Goal: Find specific page/section: Find specific page/section

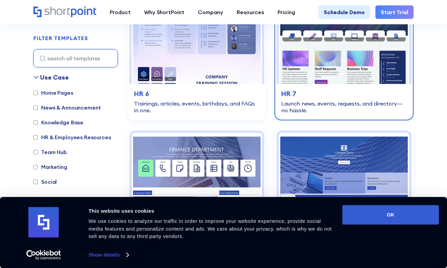
scroll to position [701, 0]
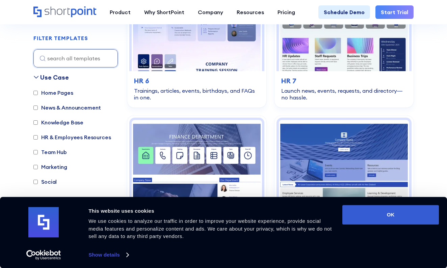
click at [67, 121] on label "Knowledge Base" at bounding box center [58, 123] width 50 height 8
click at [38, 121] on input "Knowledge Base" at bounding box center [35, 123] width 4 height 4
checkbox input "true"
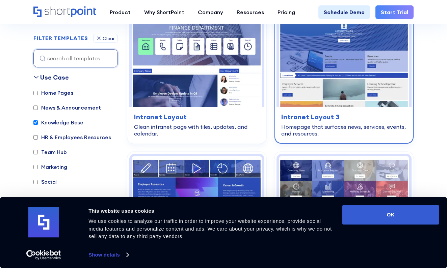
scroll to position [1309, 0]
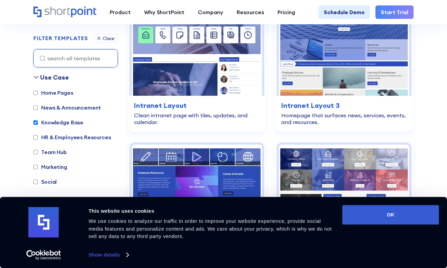
click at [58, 154] on label "Team Hub" at bounding box center [49, 152] width 33 height 8
click at [38, 154] on input "Team Hub" at bounding box center [35, 152] width 4 height 4
checkbox input "true"
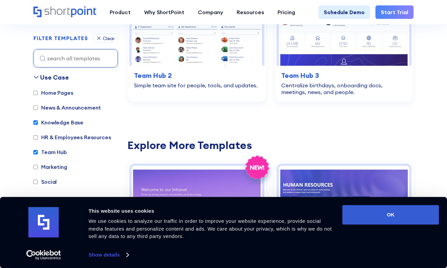
scroll to position [201, 0]
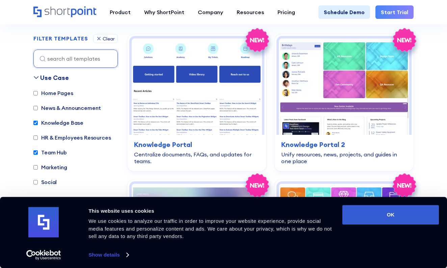
click at [53, 123] on label "Knowledge Base" at bounding box center [58, 123] width 50 height 8
click at [38, 123] on input "Knowledge Base" at bounding box center [35, 123] width 4 height 4
checkbox input "false"
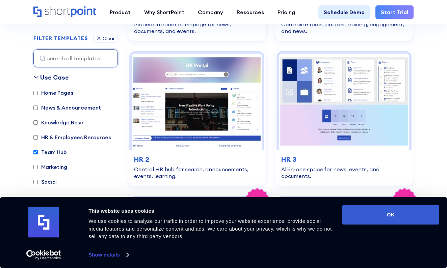
scroll to position [676, 0]
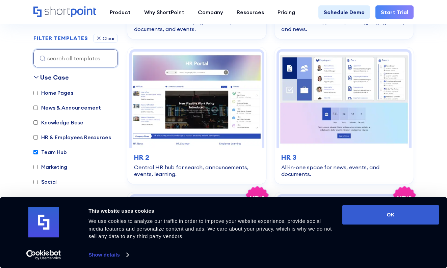
click at [43, 152] on label "Team Hub" at bounding box center [49, 152] width 33 height 8
click at [38, 152] on input "Team Hub" at bounding box center [35, 152] width 4 height 4
checkbox input "false"
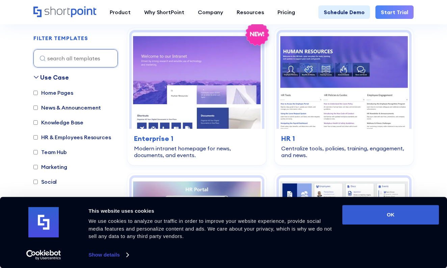
scroll to position [201, 0]
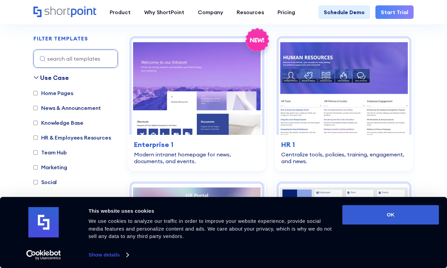
click at [52, 165] on label "Marketing" at bounding box center [50, 167] width 34 height 8
click at [38, 165] on input "Marketing" at bounding box center [35, 167] width 4 height 4
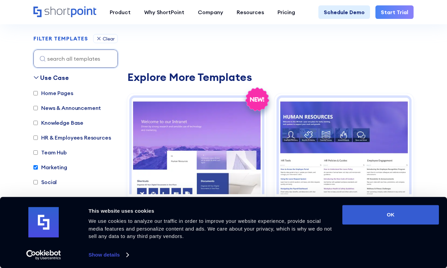
click at [52, 165] on label "Marketing" at bounding box center [50, 167] width 34 height 8
click at [38, 165] on input "Marketing" at bounding box center [35, 167] width 4 height 4
checkbox input "false"
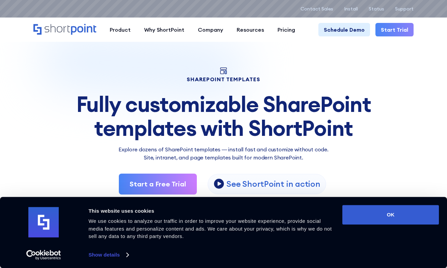
scroll to position [0, 0]
